Goal: Information Seeking & Learning: Find specific fact

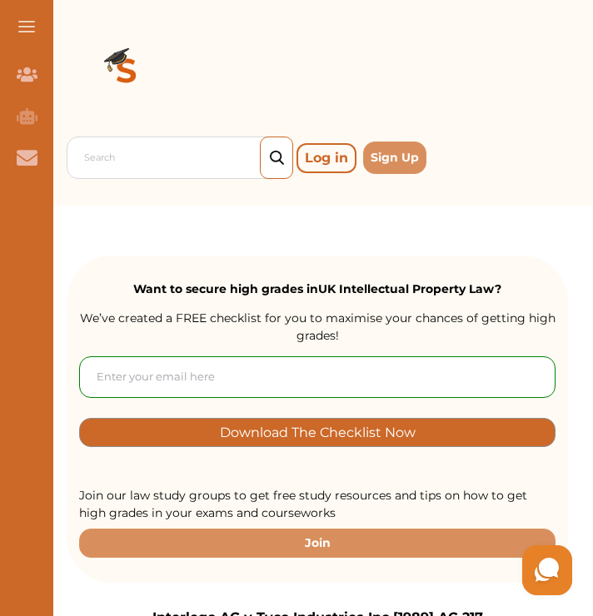
click at [136, 180] on div "Search Log in Sign Up" at bounding box center [317, 157] width 501 height 49
click at [132, 163] on div at bounding box center [184, 158] width 200 height 23
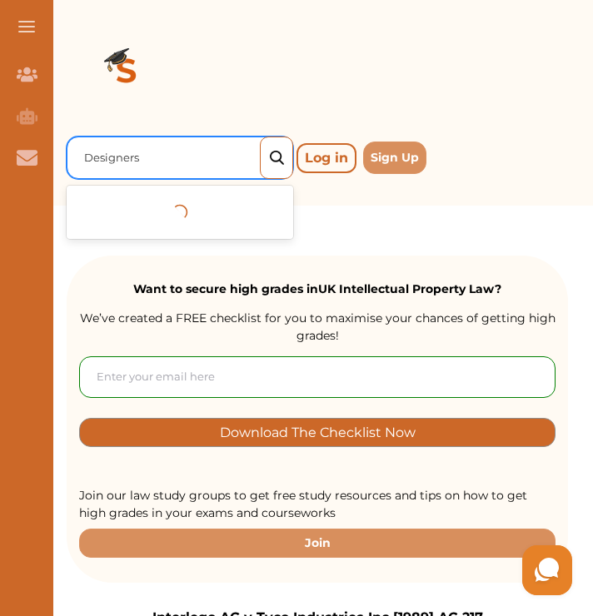
type input "Designers"
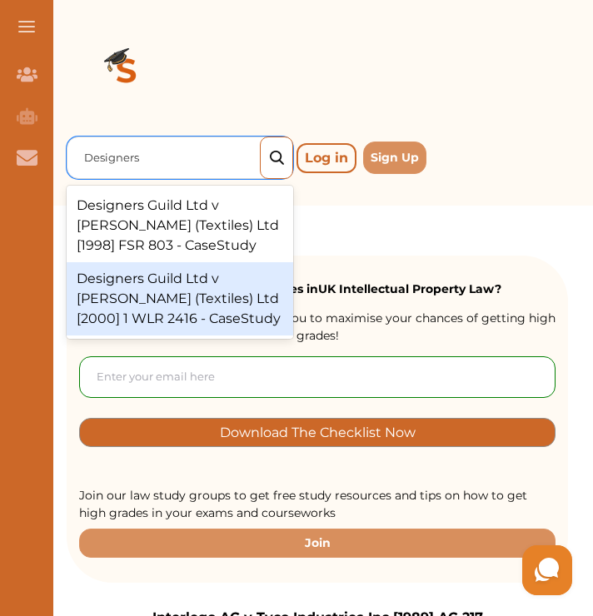
click at [197, 286] on div "Designers Guild Ltd v [PERSON_NAME] (Textiles) Ltd [2000] 1 WLR 2416 - CaseStudy" at bounding box center [180, 298] width 226 height 73
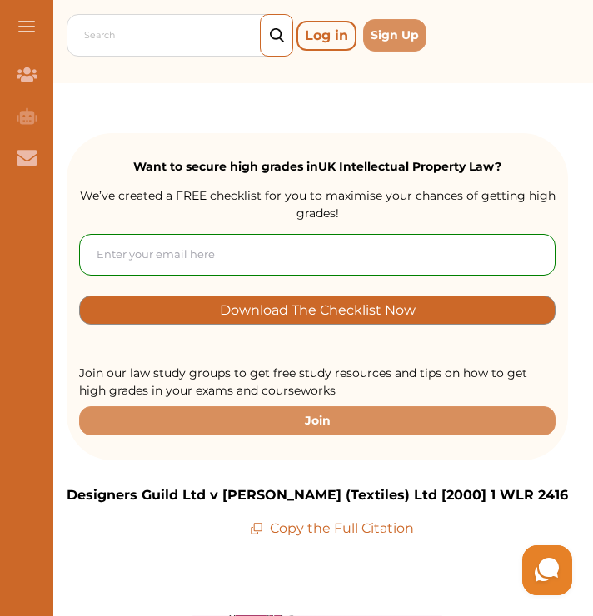
scroll to position [110, 0]
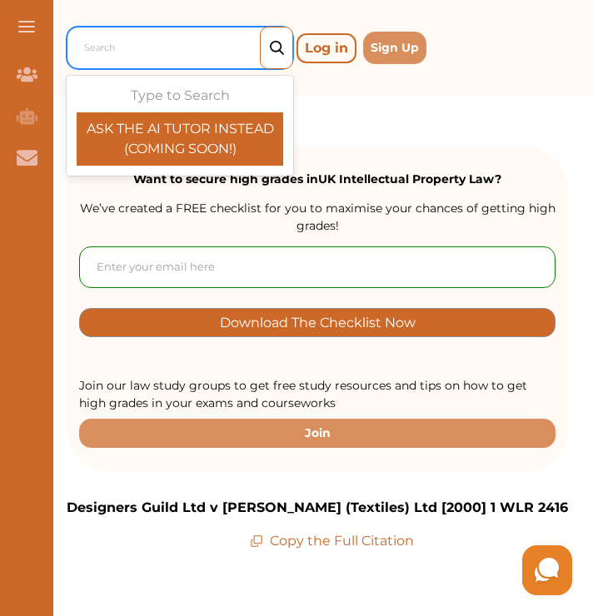
click at [169, 52] on div at bounding box center [184, 48] width 200 height 23
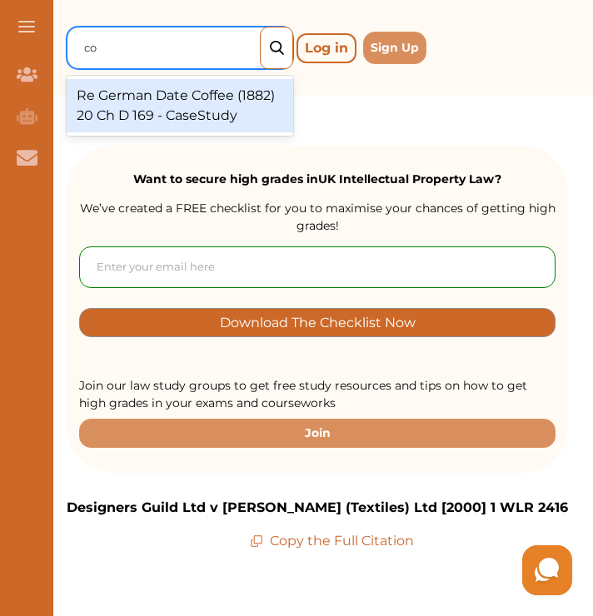
type input "c"
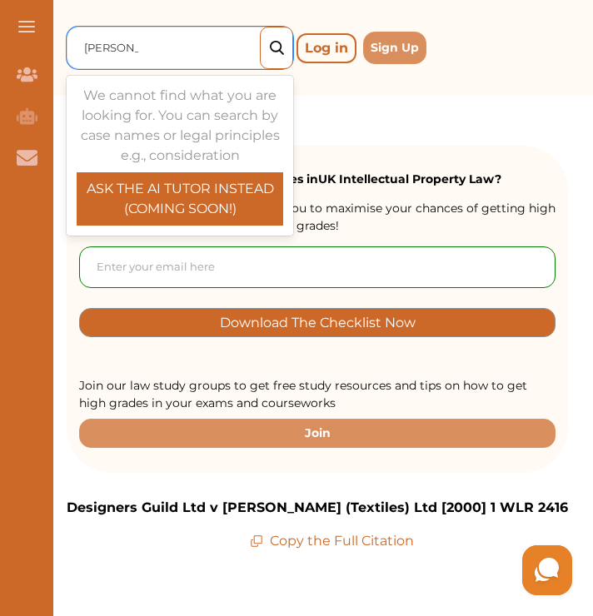
type input "sweeny"
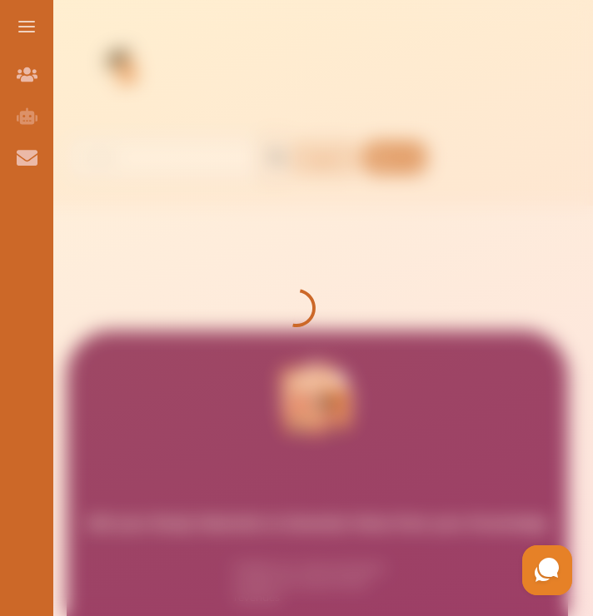
drag, startPoint x: 0, startPoint y: 0, endPoint x: 301, endPoint y: 291, distance: 418.7
click at [301, 291] on div at bounding box center [296, 308] width 593 height 616
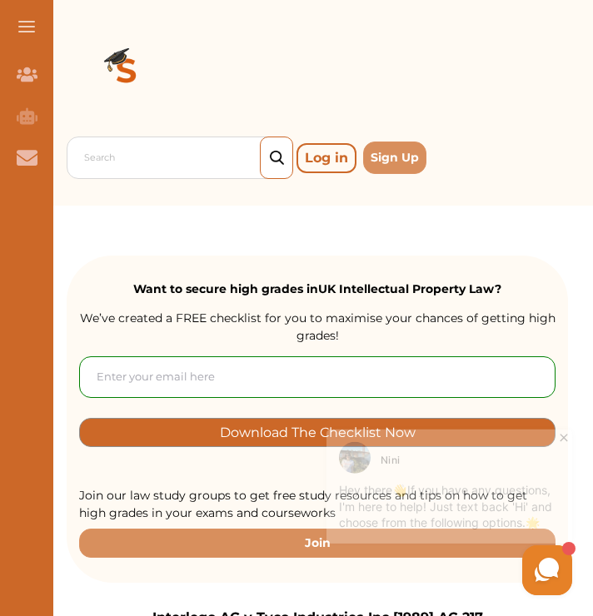
click at [566, 435] on icon at bounding box center [563, 431] width 17 height 17
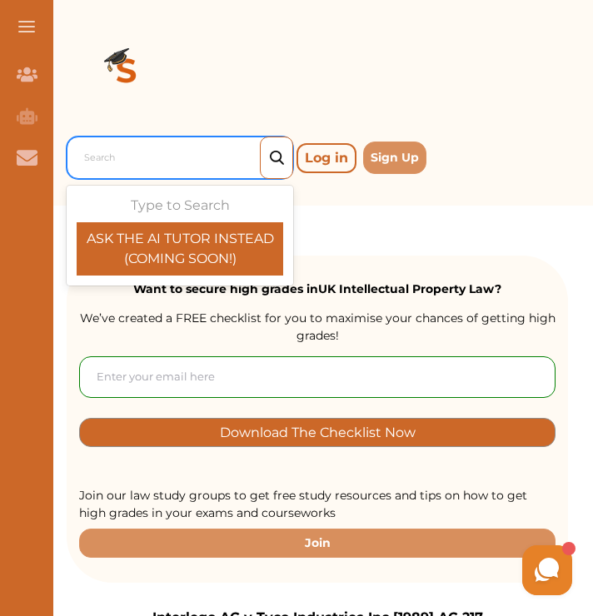
click at [157, 165] on div at bounding box center [184, 158] width 200 height 23
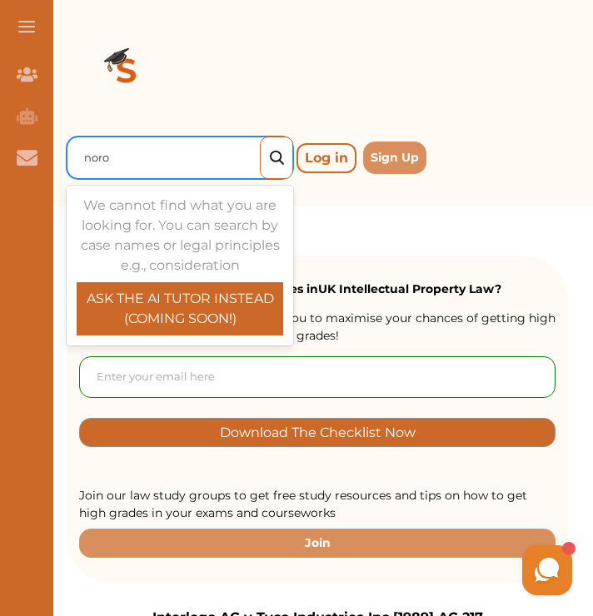
type input "norow"
